Goal: Use online tool/utility

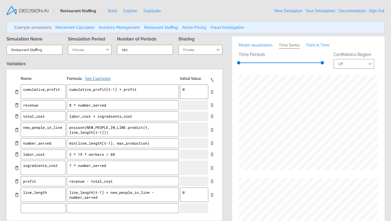
select select "Minute"
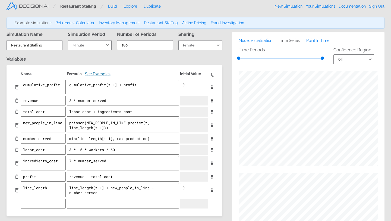
select select "2"
click at [334, 55] on select "Off 25–75% 10–90%" at bounding box center [354, 59] width 41 height 10
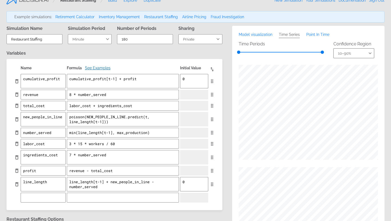
scroll to position [11, 0]
click at [257, 34] on span "Model visualization" at bounding box center [256, 34] width 34 height 4
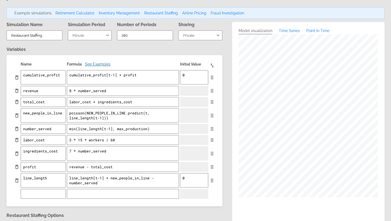
scroll to position [15, 0]
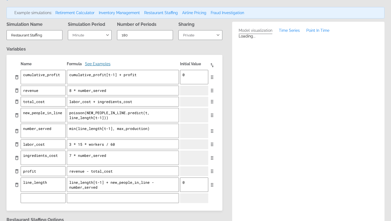
type textarea "x"
click at [103, 158] on textarea "3 * 15 * workers / 60" at bounding box center [123, 157] width 112 height 14
type textarea "3 * 15 * workers / 60"
